Goal: Check status: Check status

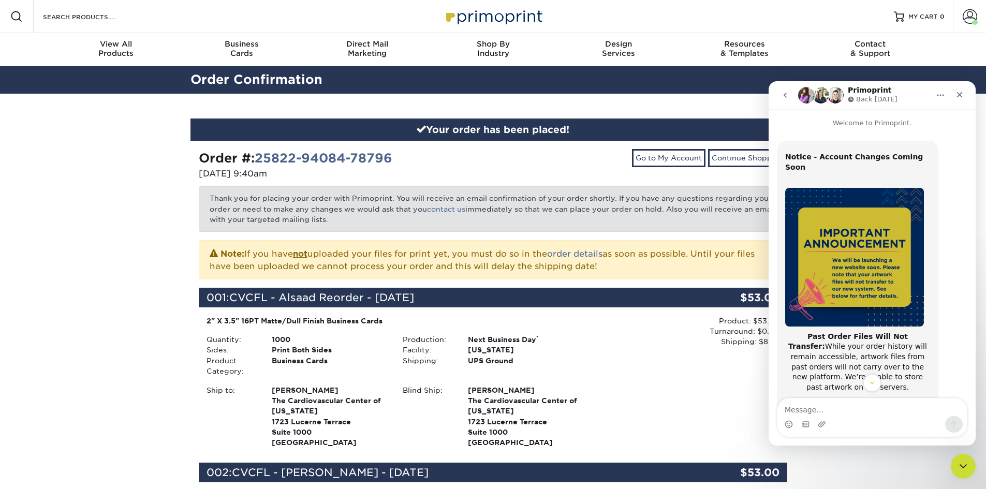
click at [790, 91] on button "go back" at bounding box center [786, 95] width 20 height 20
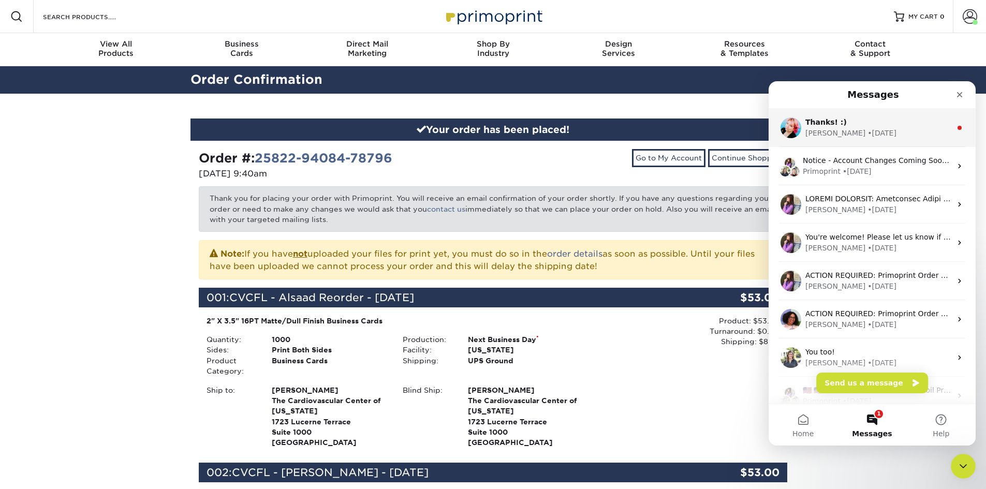
click at [867, 128] on div "[PERSON_NAME] • [DATE]" at bounding box center [879, 133] width 146 height 11
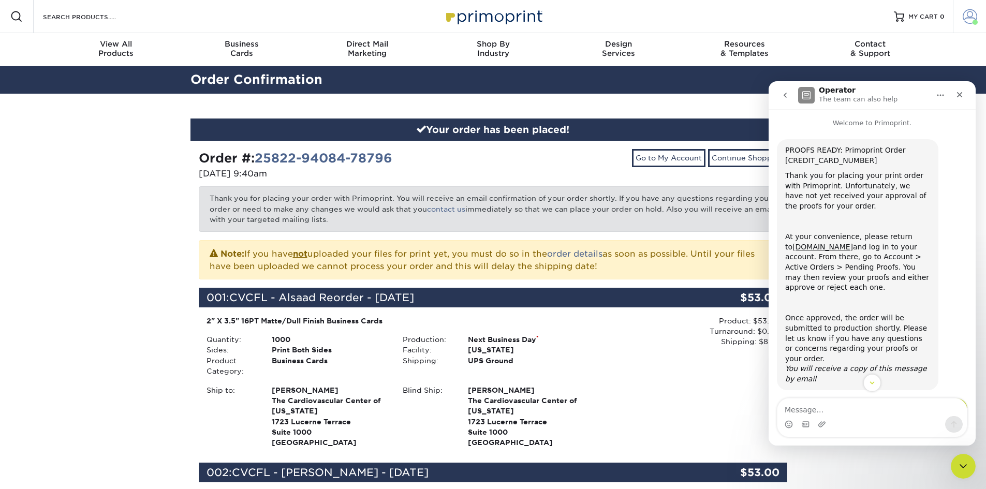
click at [969, 19] on span at bounding box center [970, 16] width 14 height 14
click at [959, 95] on icon "Close" at bounding box center [960, 95] width 6 height 6
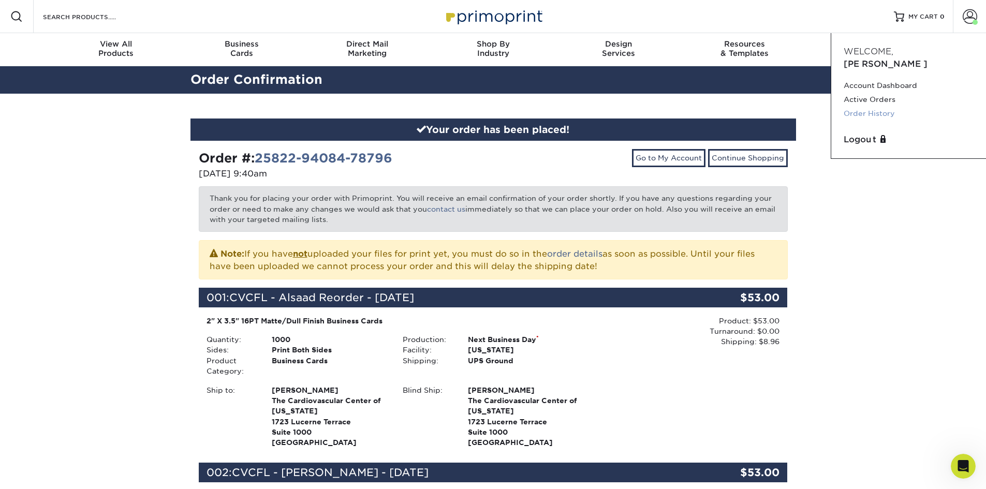
scroll to position [926, 0]
click at [892, 93] on link "Active Orders" at bounding box center [909, 100] width 130 height 14
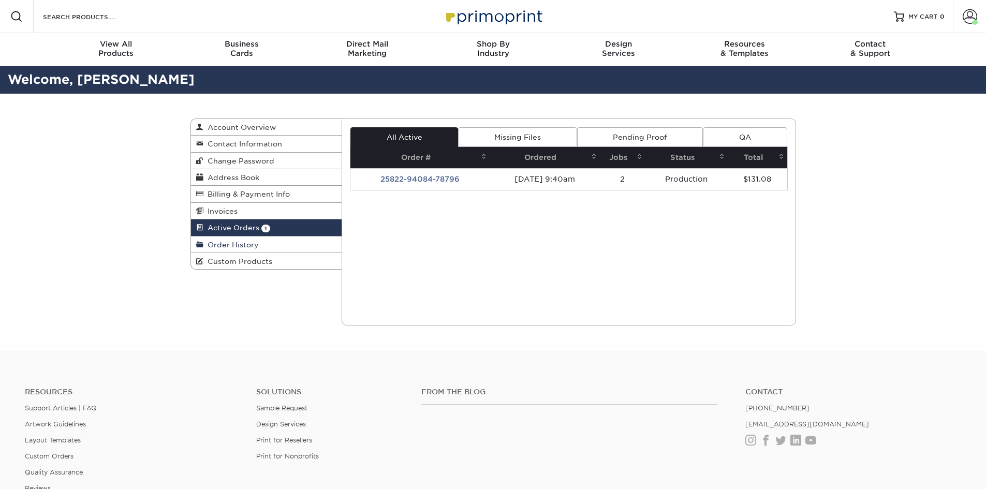
click at [239, 245] on span "Order History" at bounding box center [230, 245] width 55 height 8
